Goal: Information Seeking & Learning: Learn about a topic

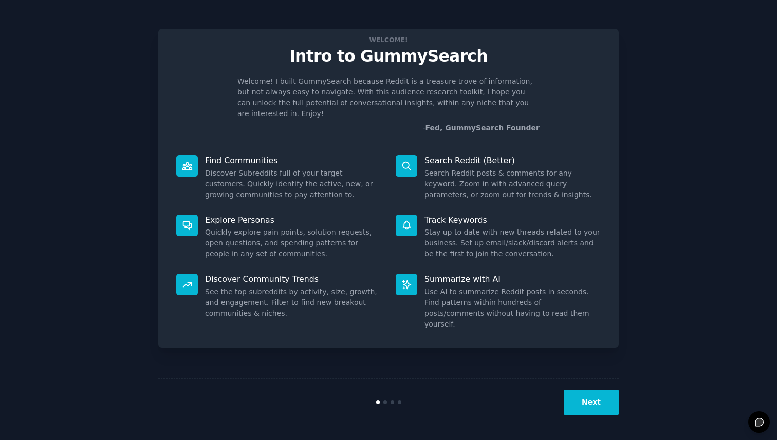
click at [588, 399] on button "Next" at bounding box center [591, 402] width 55 height 25
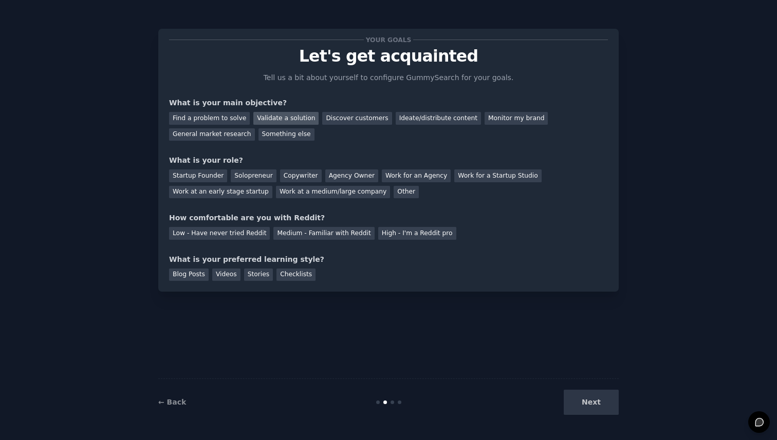
click at [261, 118] on div "Validate a solution" at bounding box center [285, 118] width 65 height 13
click at [240, 139] on div "General market research" at bounding box center [212, 134] width 86 height 13
click at [266, 118] on div "Validate a solution" at bounding box center [285, 118] width 65 height 13
click at [242, 133] on div "General market research" at bounding box center [212, 134] width 86 height 13
click at [213, 177] on div "Startup Founder" at bounding box center [198, 176] width 58 height 13
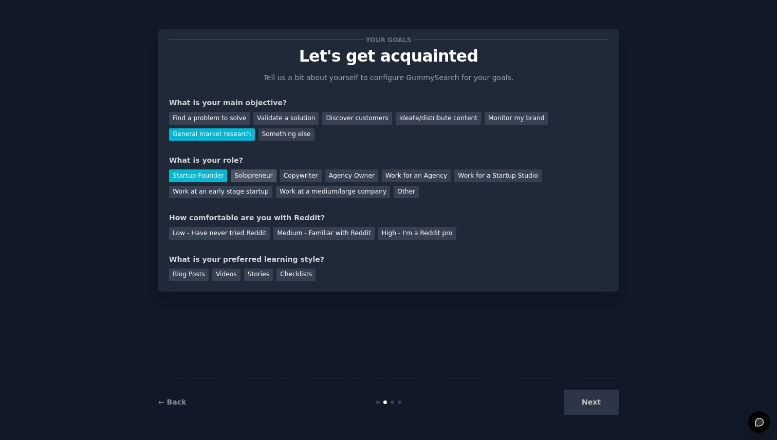
click at [233, 174] on div "Solopreneur" at bounding box center [253, 176] width 45 height 13
click at [299, 237] on div "Medium - Familiar with Reddit" at bounding box center [323, 233] width 101 height 13
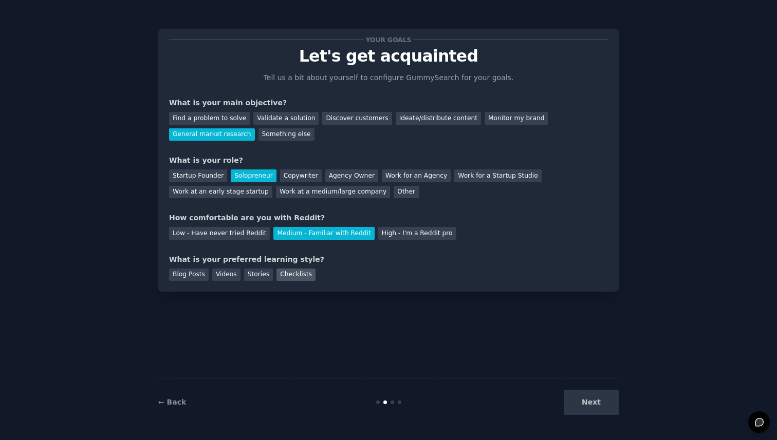
click at [286, 275] on div "Checklists" at bounding box center [295, 275] width 39 height 13
click at [594, 401] on button "Next" at bounding box center [591, 402] width 55 height 25
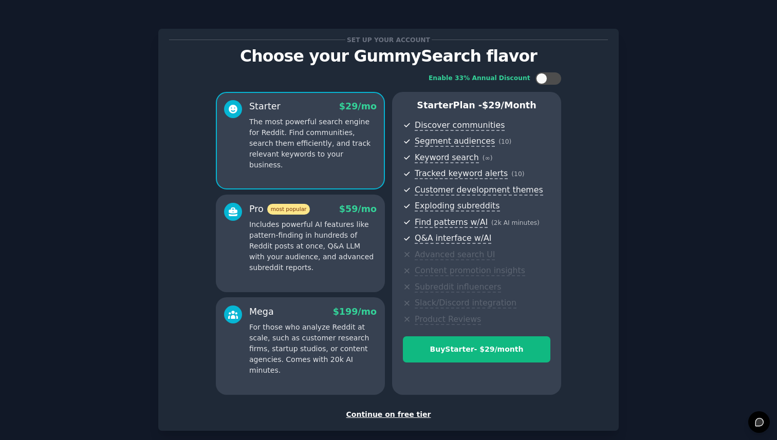
click at [397, 417] on div "Continue on free tier" at bounding box center [388, 415] width 439 height 11
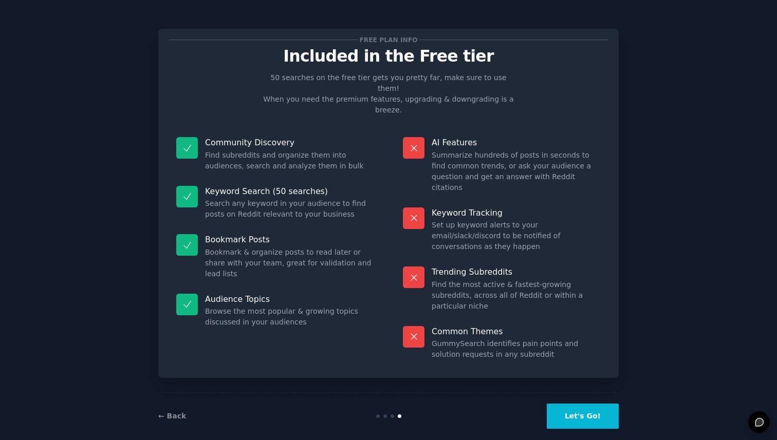
click at [602, 404] on button "Let's Go!" at bounding box center [583, 416] width 72 height 25
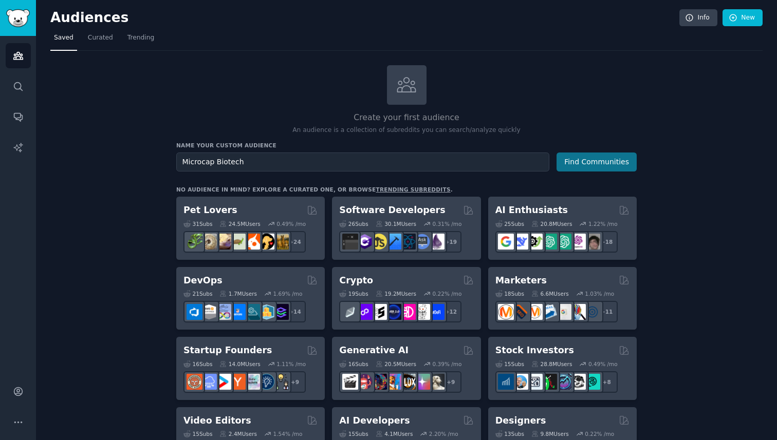
type input "Microcap Biotech"
click at [605, 166] on button "Find Communities" at bounding box center [597, 162] width 80 height 19
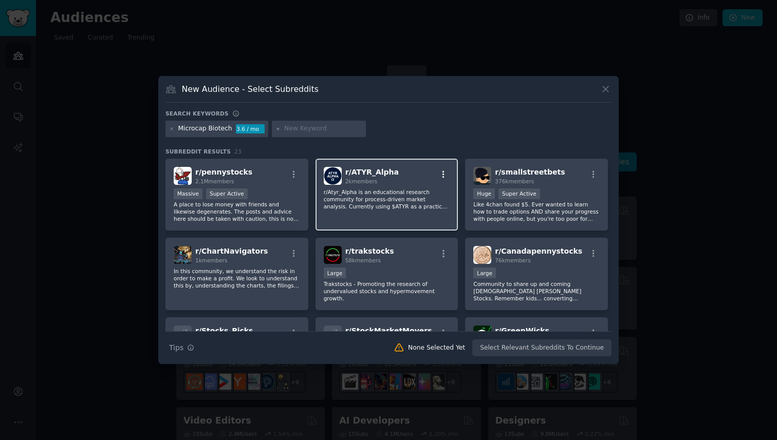
click at [446, 176] on icon "button" at bounding box center [443, 174] width 9 height 9
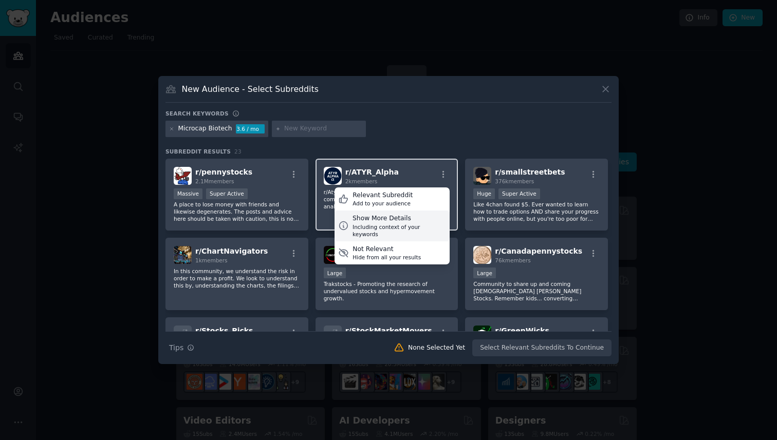
click at [416, 216] on div "Show More Details" at bounding box center [400, 218] width 94 height 9
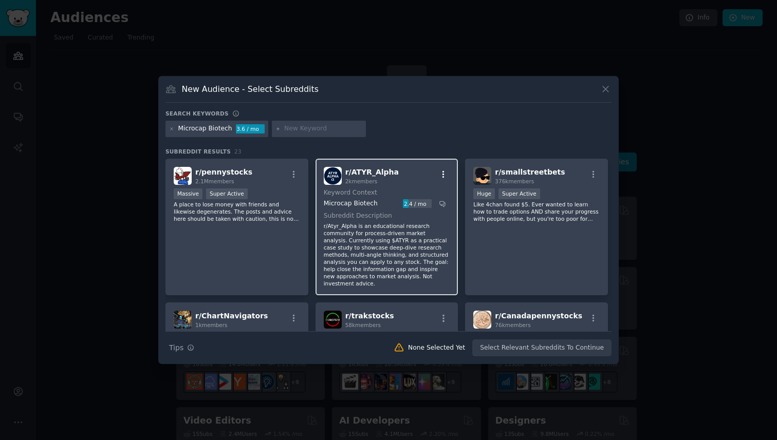
click at [445, 175] on icon "button" at bounding box center [443, 174] width 9 height 9
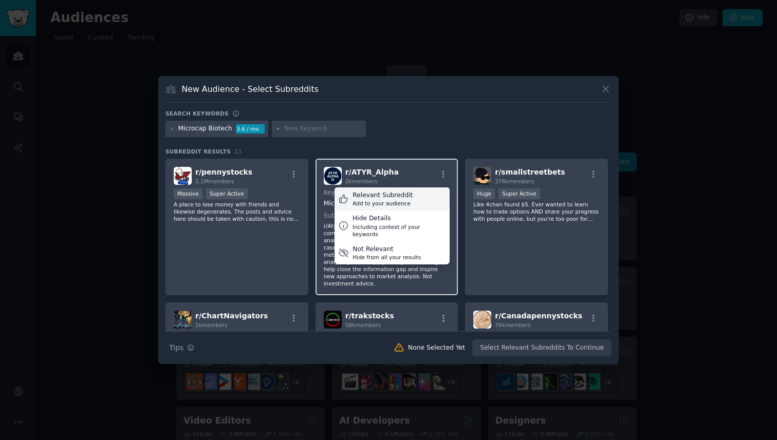
click at [421, 200] on div "Relevant Subreddit Add to your audience" at bounding box center [392, 200] width 115 height 24
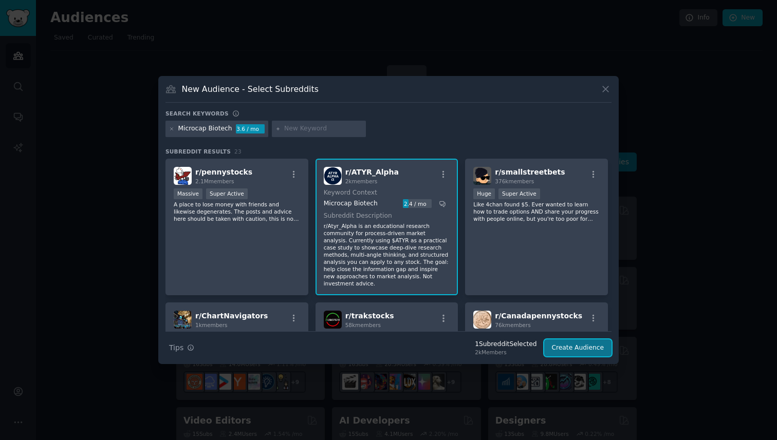
click at [588, 348] on button "Create Audience" at bounding box center [578, 348] width 68 height 17
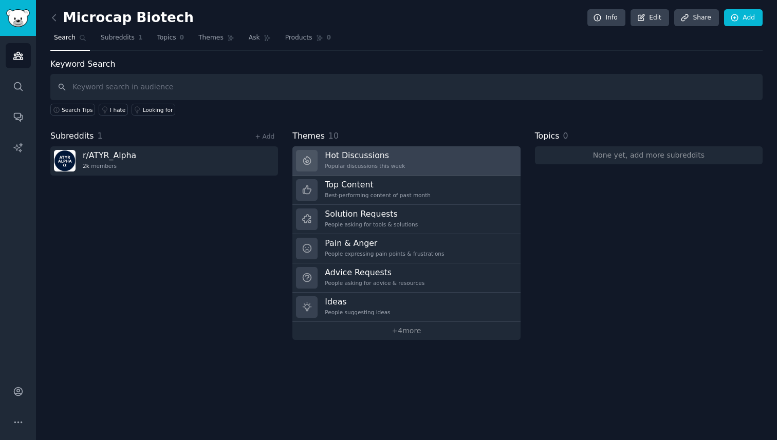
click at [391, 154] on h3 "Hot Discussions" at bounding box center [365, 155] width 80 height 11
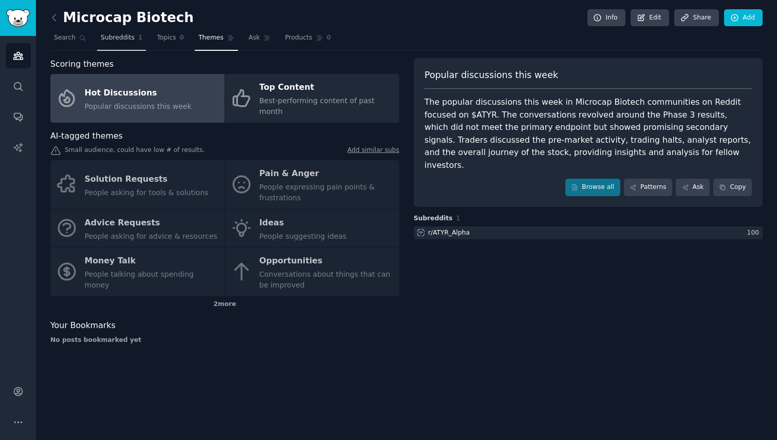
click at [130, 40] on span "Subreddits" at bounding box center [118, 37] width 34 height 9
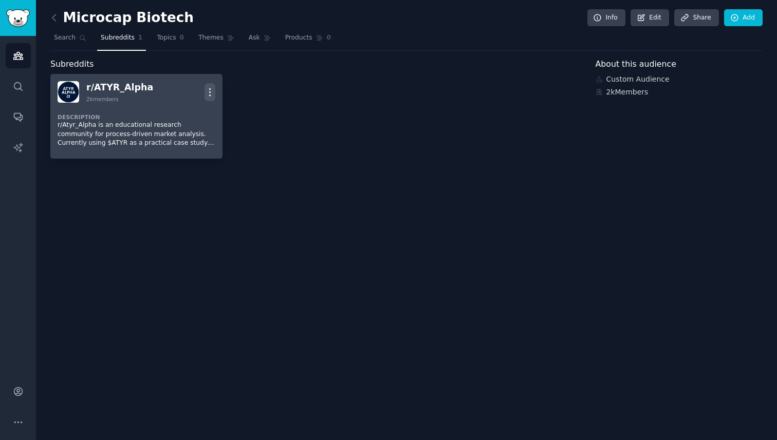
click at [211, 93] on icon "button" at bounding box center [210, 92] width 11 height 11
click at [184, 94] on link "View" at bounding box center [168, 96] width 61 height 22
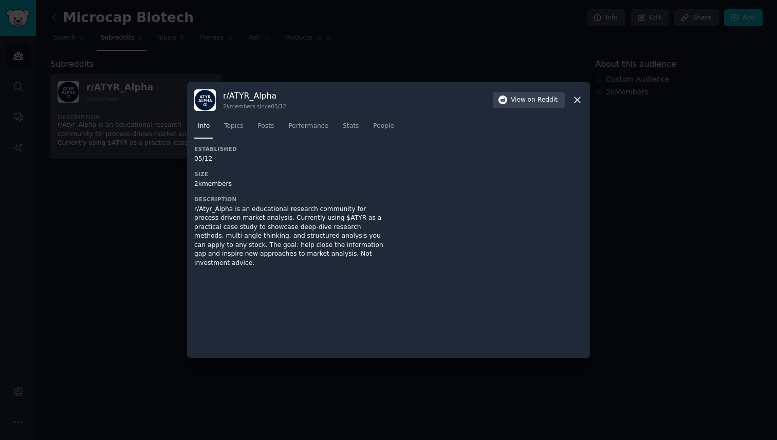
click at [261, 94] on h3 "r/ ATYR_Alpha" at bounding box center [254, 95] width 63 height 11
copy h3 "r/ ATYR_Alpha"
